Goal: Transaction & Acquisition: Book appointment/travel/reservation

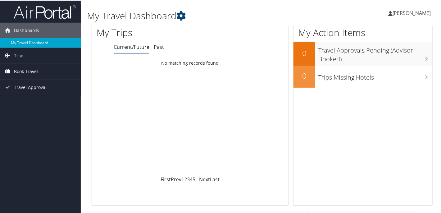
click at [25, 70] on span "Book Travel" at bounding box center [26, 71] width 24 height 16
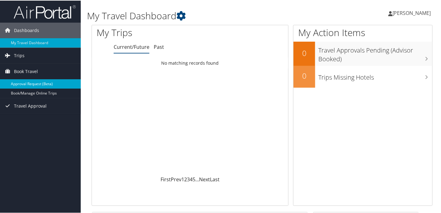
click at [24, 82] on link "Approval Request (Beta)" at bounding box center [40, 83] width 81 height 9
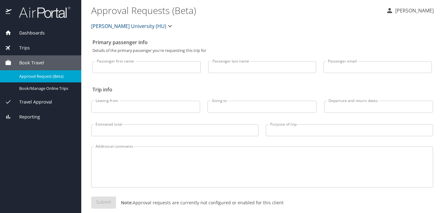
select select "US"
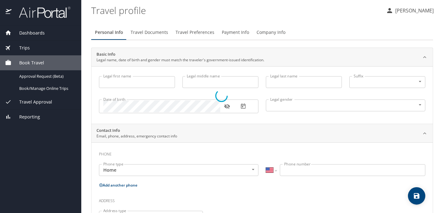
type input "[PERSON_NAME]"
type input "Female"
select select "US"
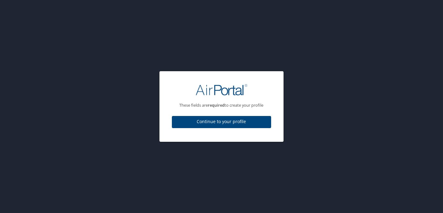
click at [220, 120] on span "Continue to your profile" at bounding box center [221, 122] width 89 height 8
select select "US"
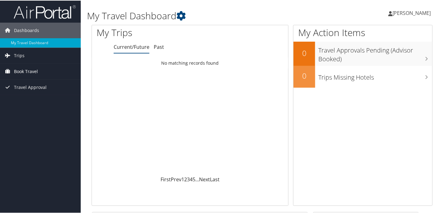
click at [21, 71] on span "Book Travel" at bounding box center [26, 71] width 24 height 16
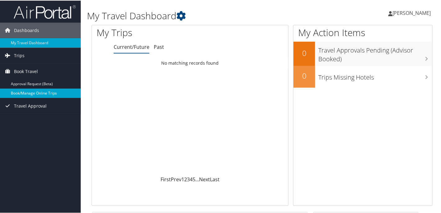
click at [37, 92] on link "Book/Manage Online Trips" at bounding box center [40, 92] width 81 height 9
